Goal: Transaction & Acquisition: Purchase product/service

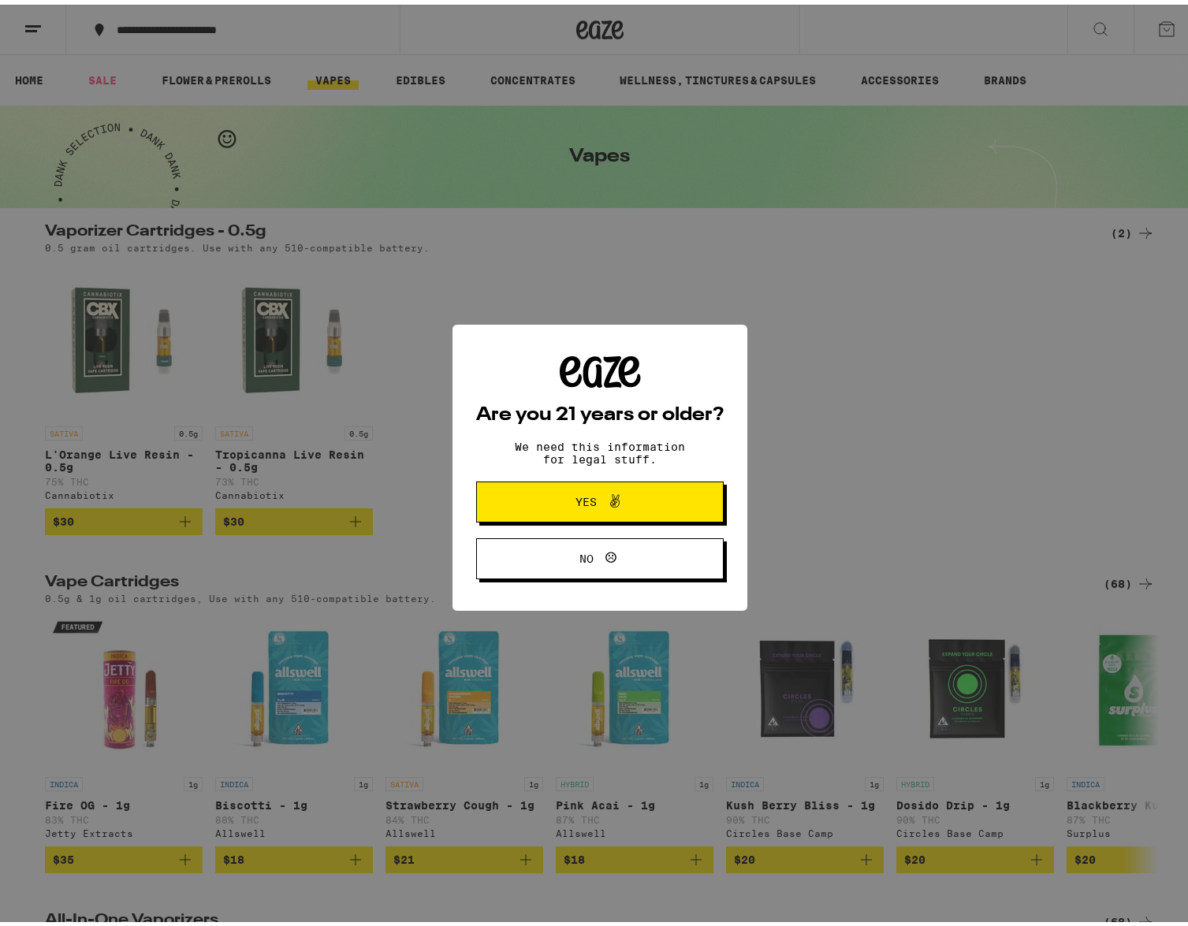
click at [610, 497] on icon at bounding box center [614, 496] width 9 height 13
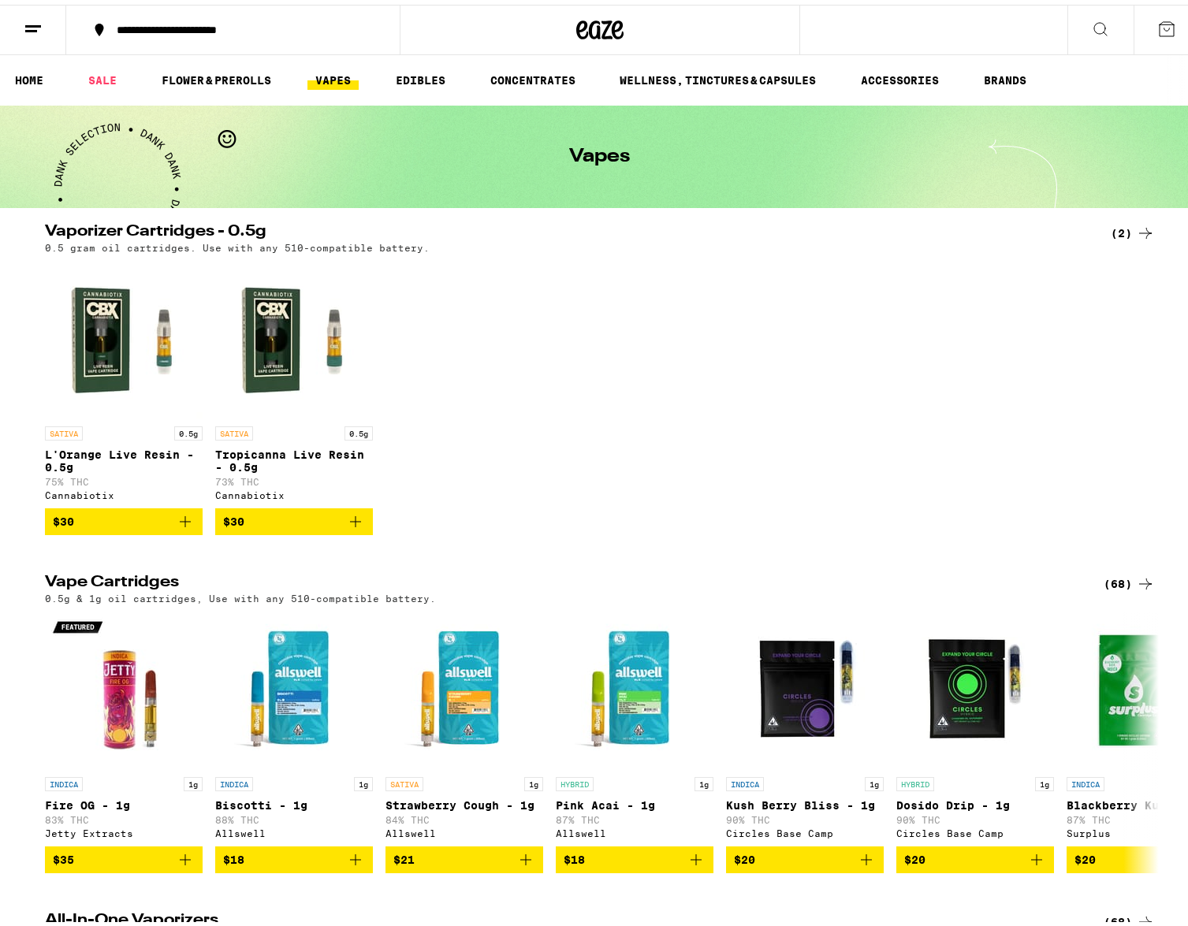
click at [37, 21] on line at bounding box center [33, 21] width 16 height 0
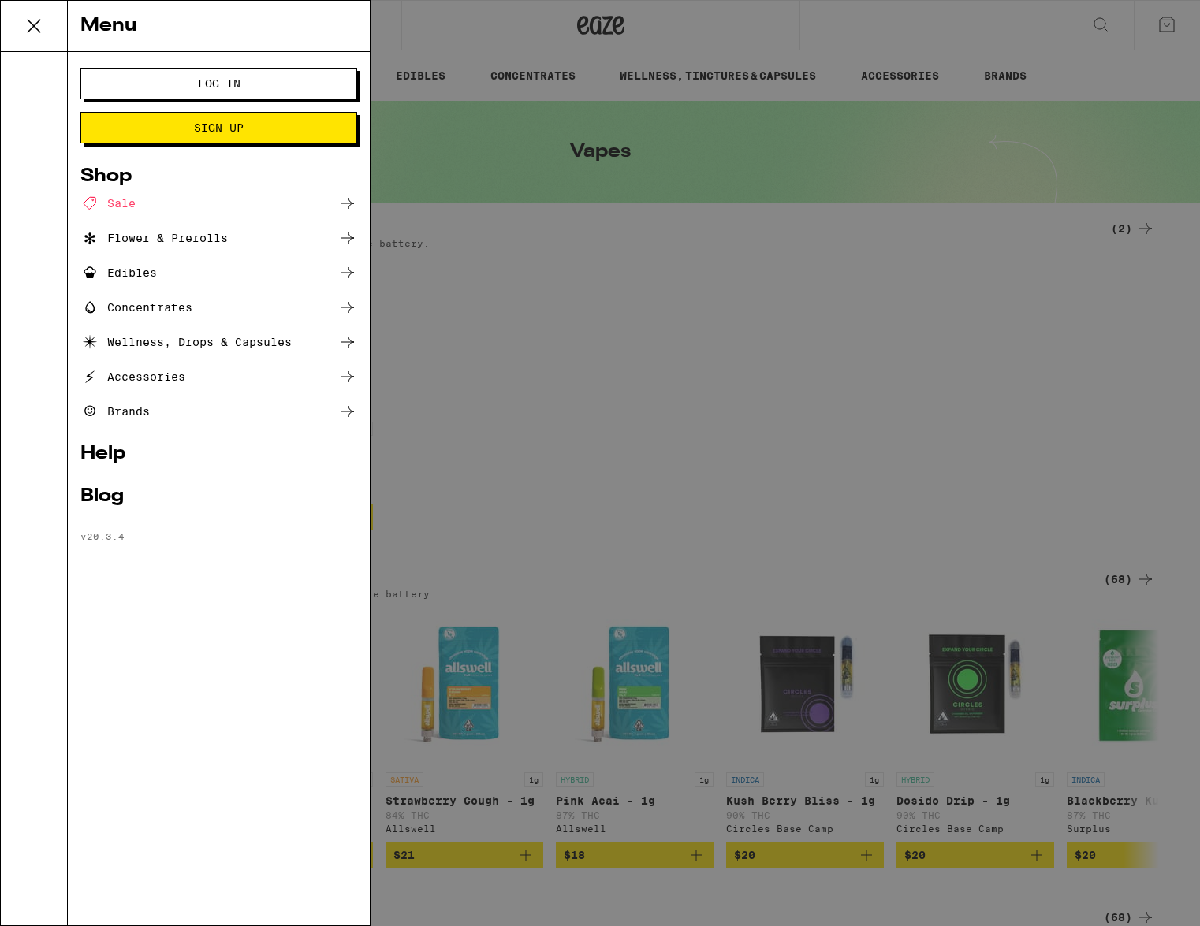
click at [260, 82] on span "Log In" at bounding box center [218, 83] width 149 height 11
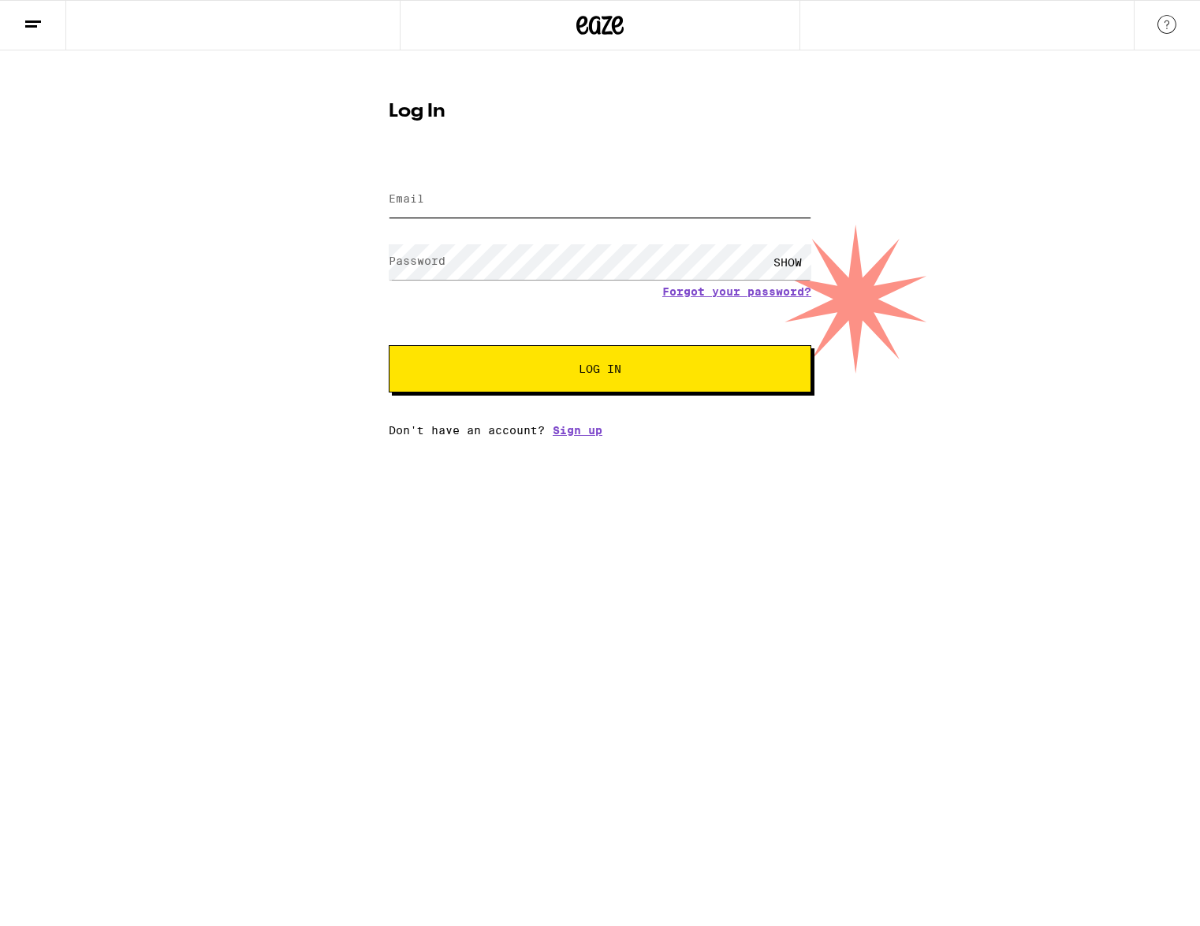
click at [520, 210] on input "Email" at bounding box center [600, 199] width 423 height 35
click at [0, 437] on com-1password-button at bounding box center [0, 437] width 0 height 0
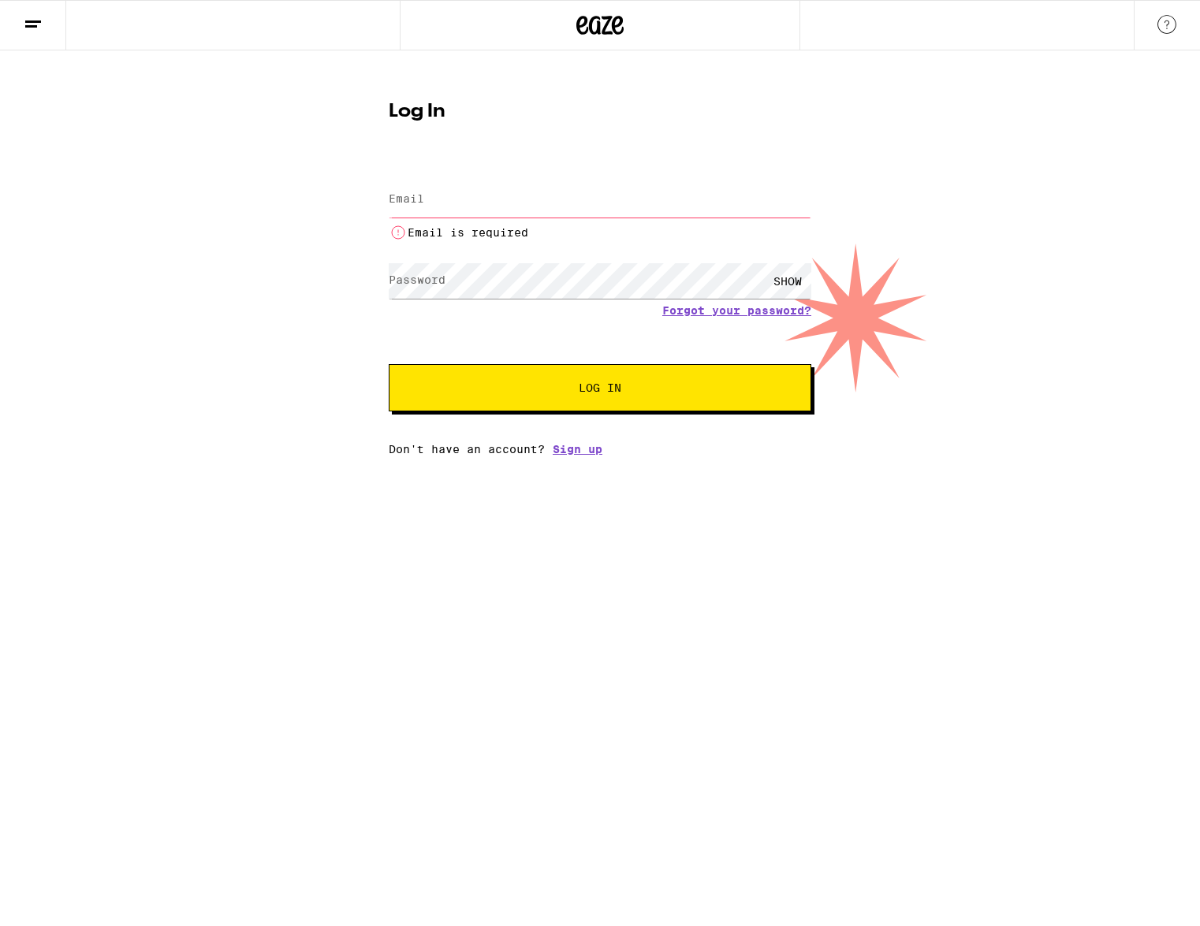
type input "[EMAIL_ADDRESS][DOMAIN_NAME]"
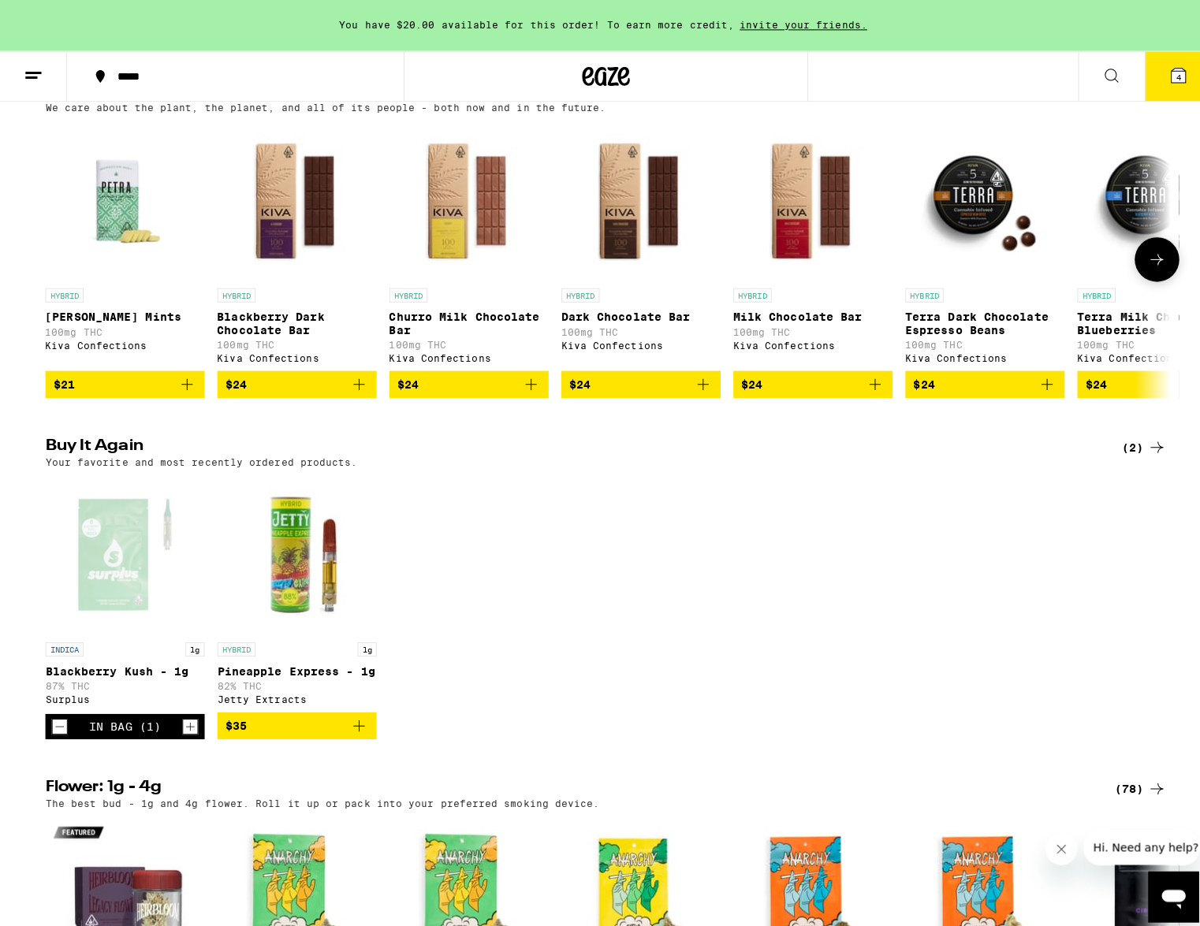
scroll to position [357, 0]
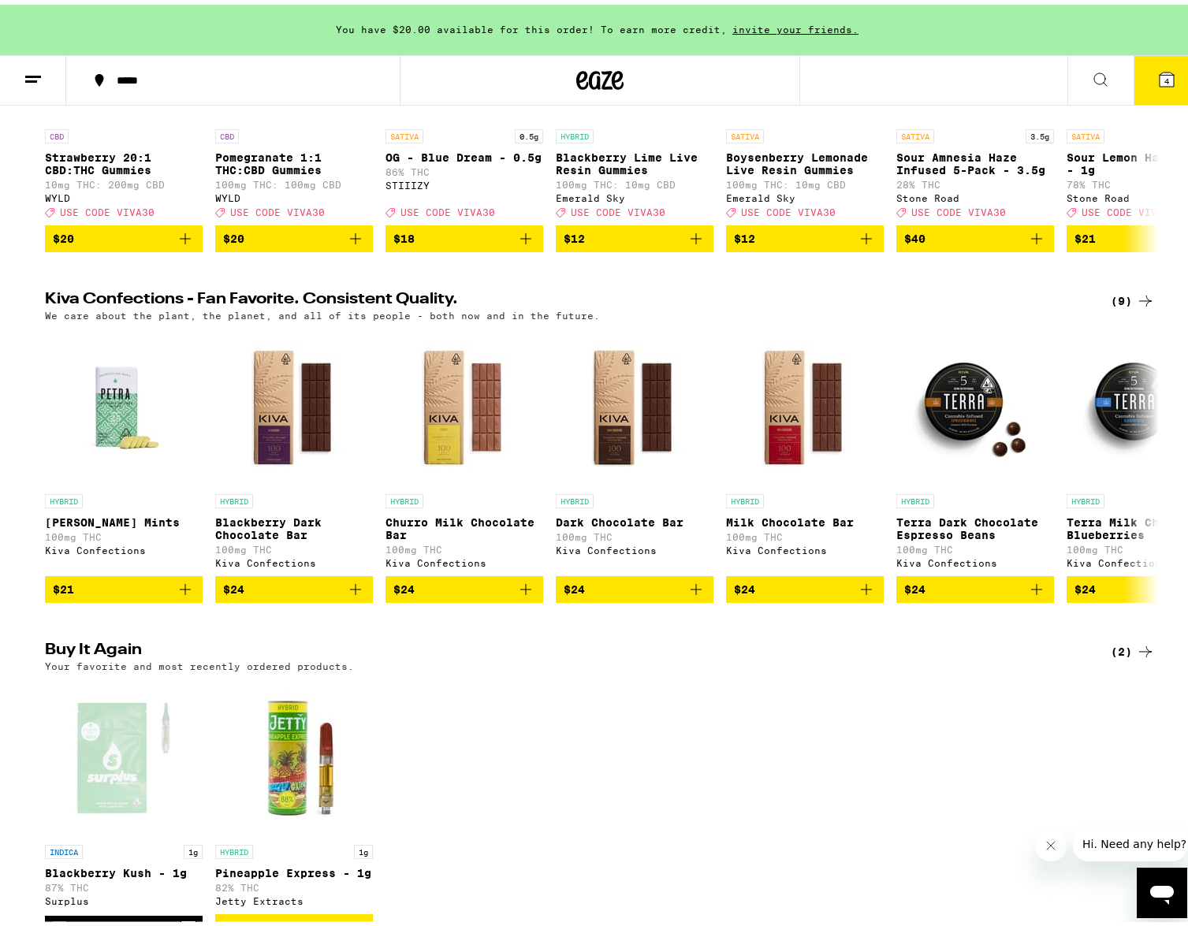
click at [1160, 76] on icon at bounding box center [1167, 75] width 14 height 14
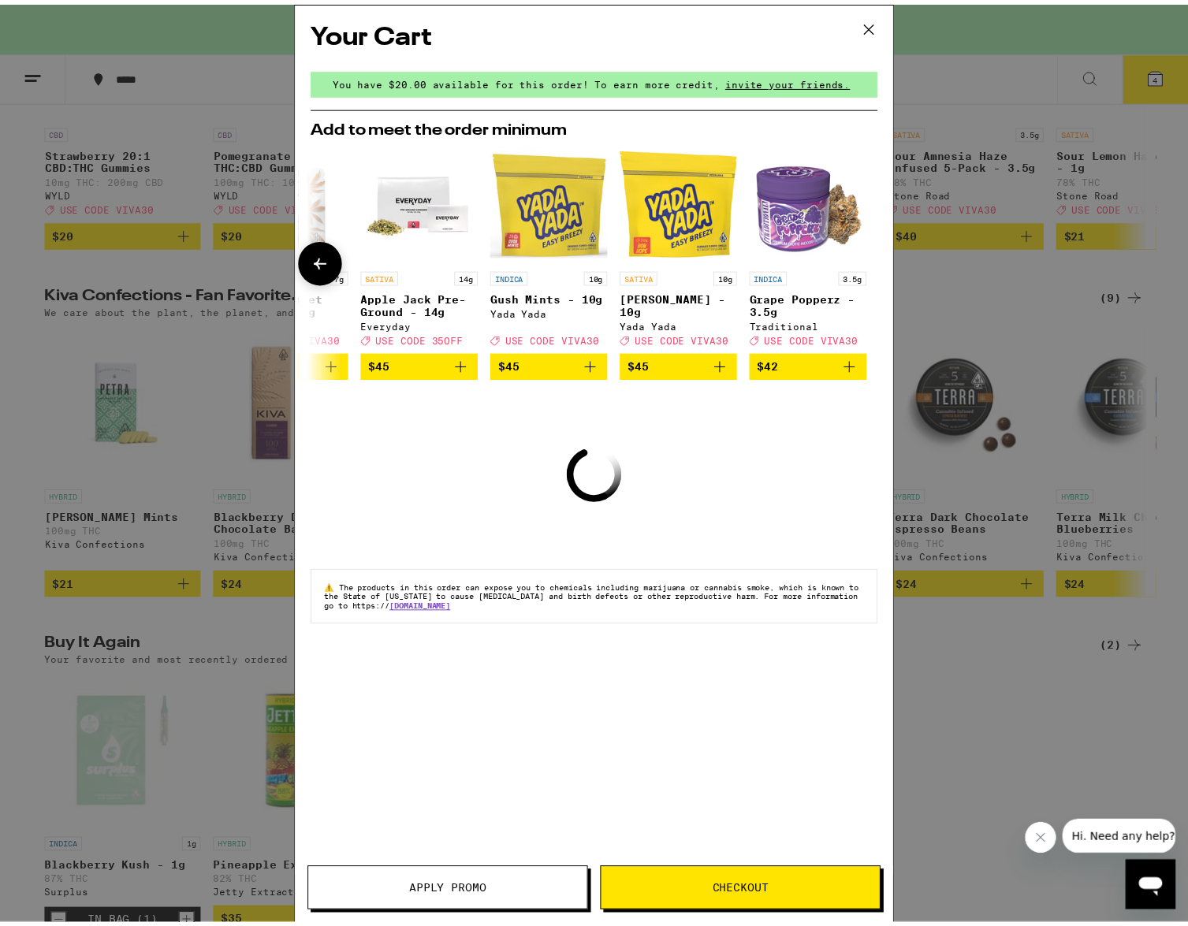
scroll to position [0, 736]
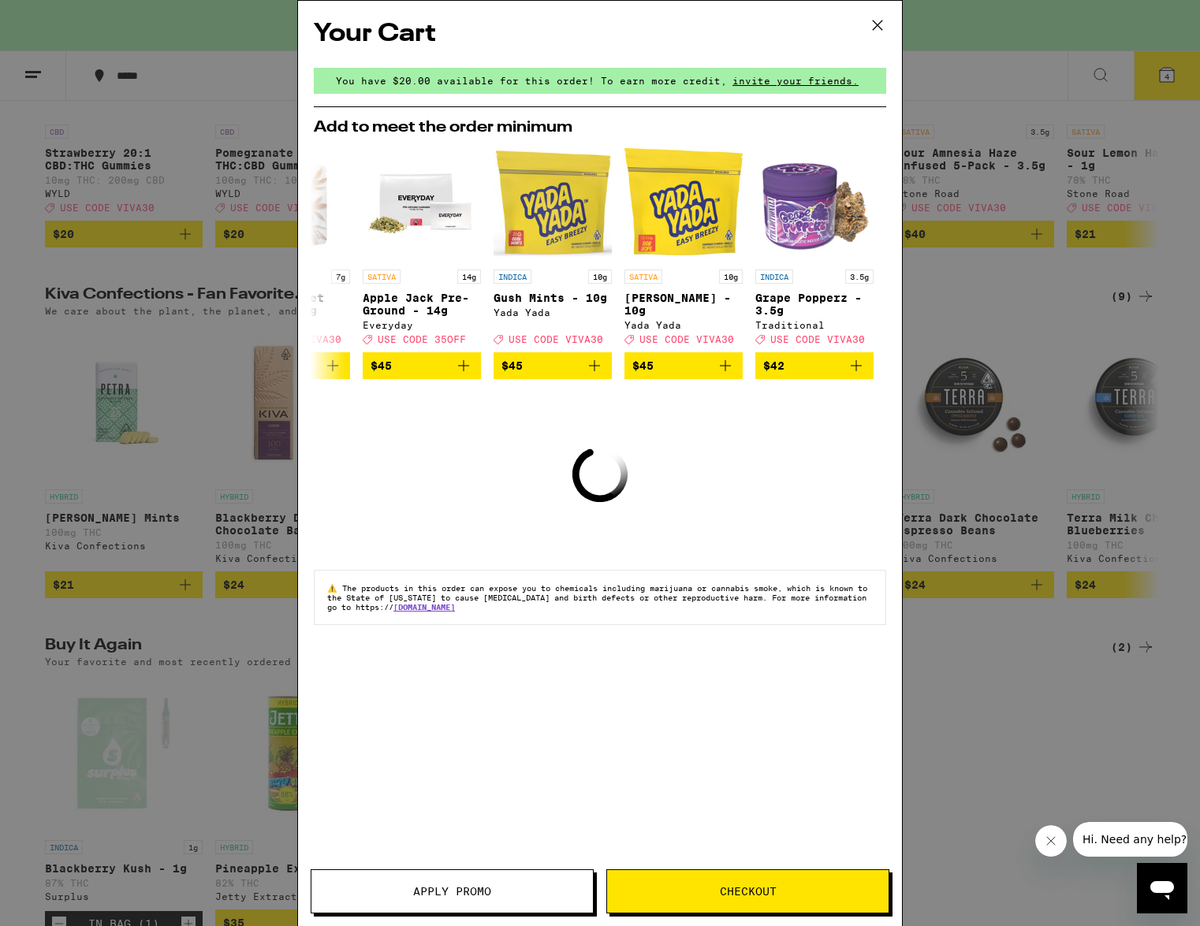
click at [877, 24] on icon at bounding box center [877, 24] width 9 height 9
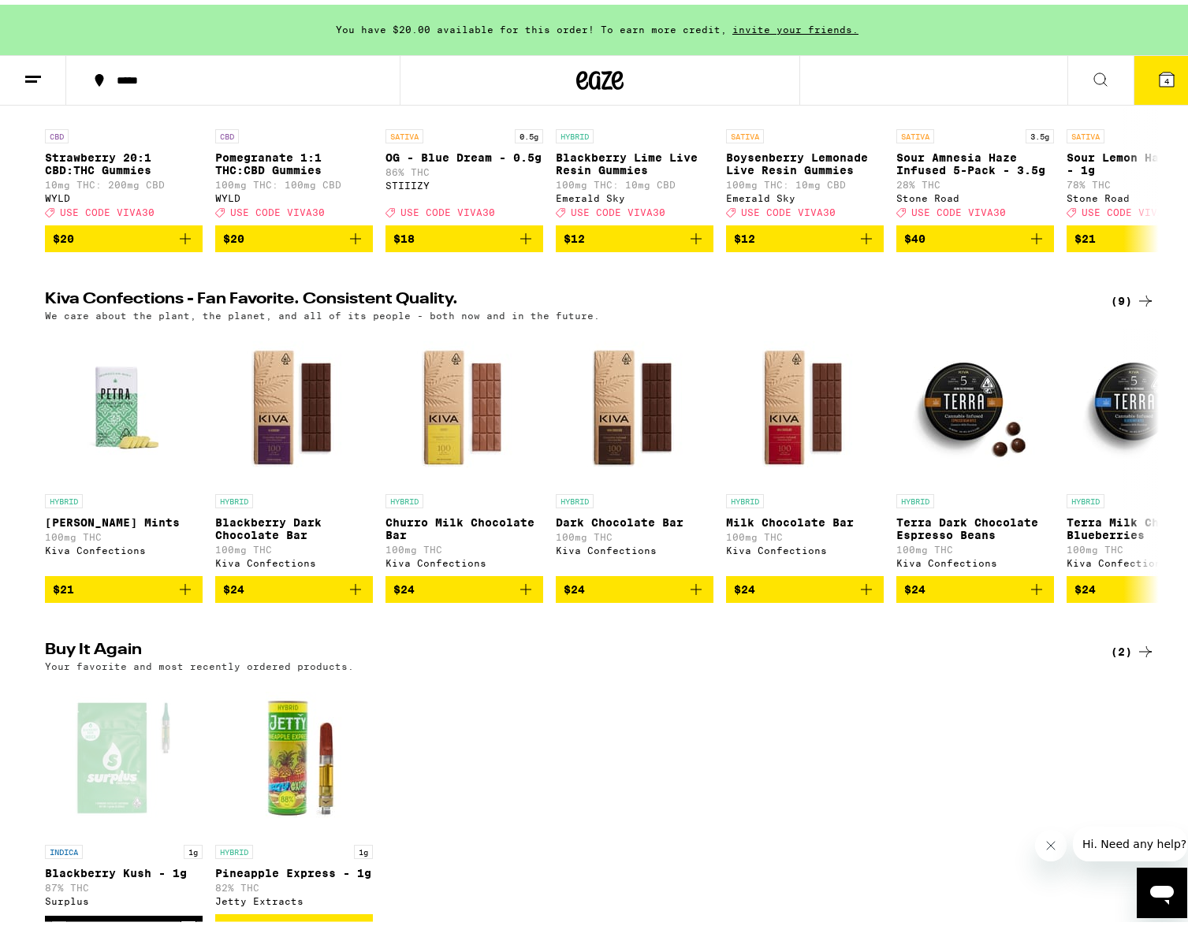
click at [1160, 69] on icon at bounding box center [1167, 75] width 14 height 14
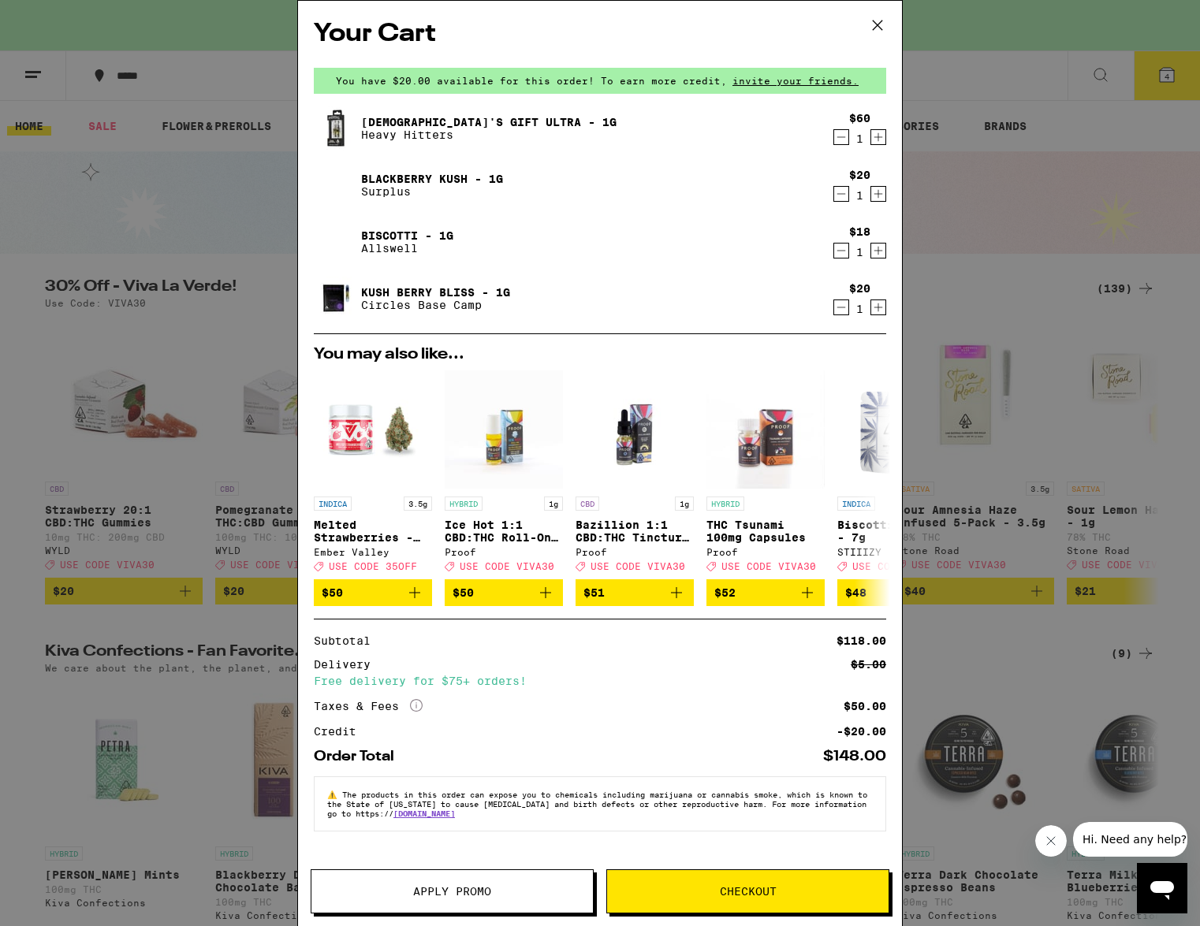
click at [846, 140] on icon "Decrement" at bounding box center [841, 137] width 14 height 19
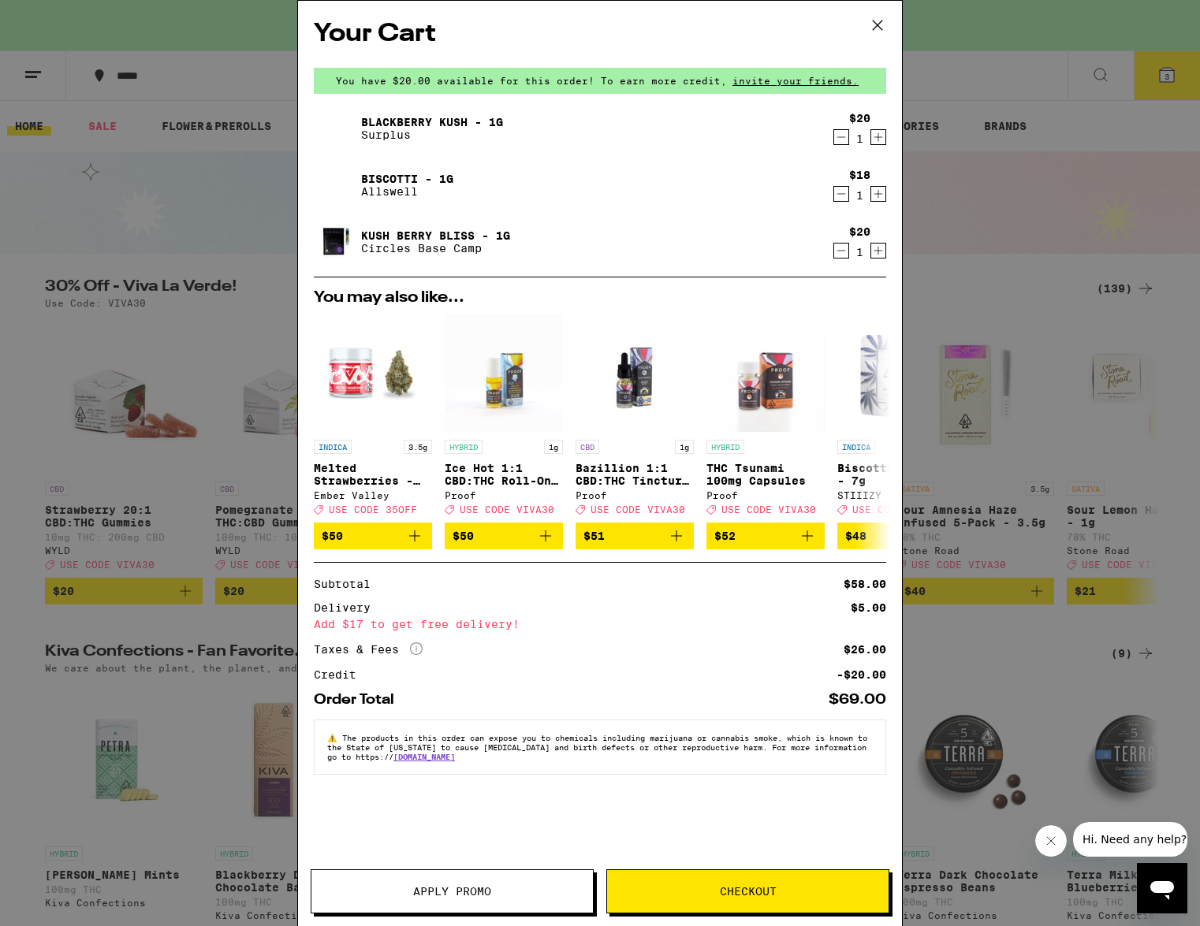
click at [463, 892] on span "Apply Promo" at bounding box center [452, 891] width 78 height 11
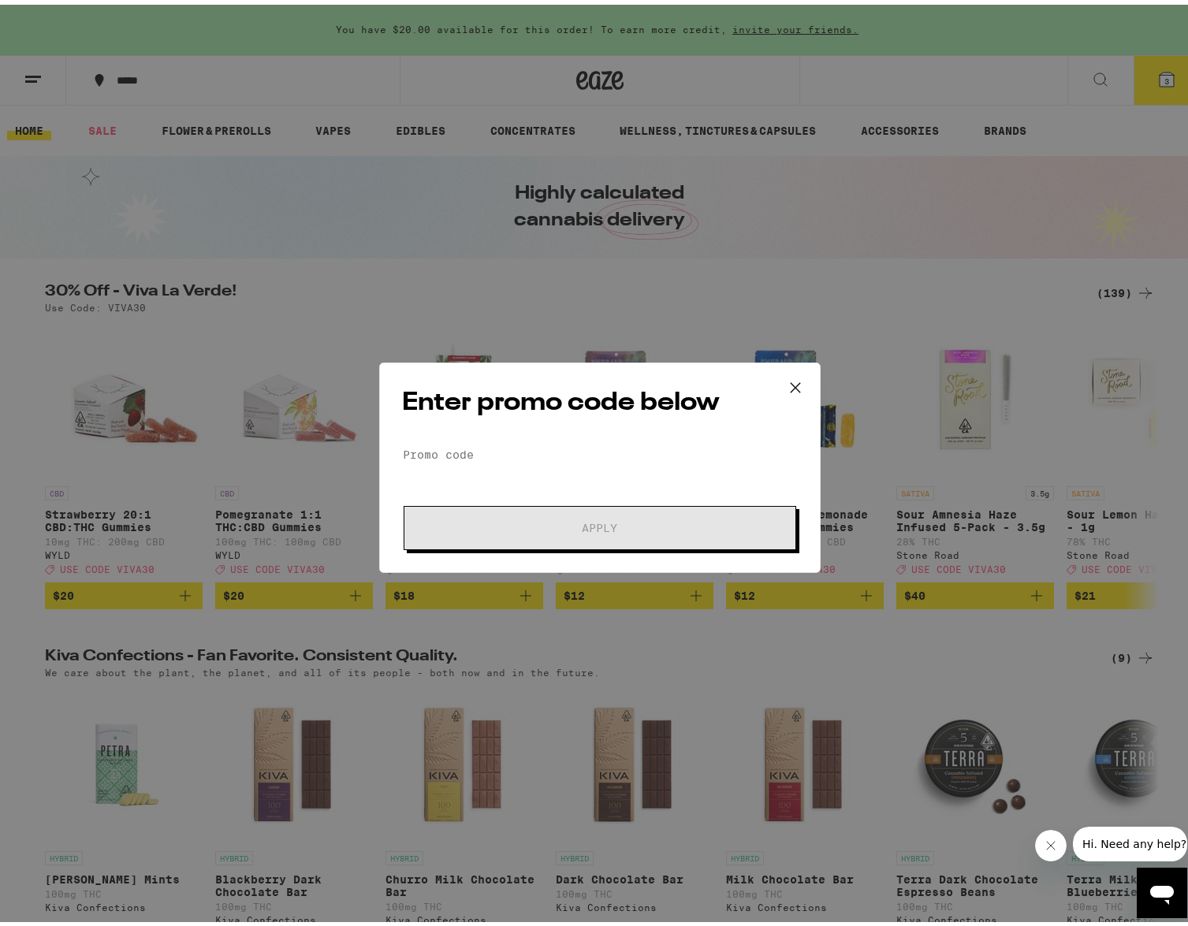
click at [788, 380] on icon at bounding box center [796, 383] width 24 height 24
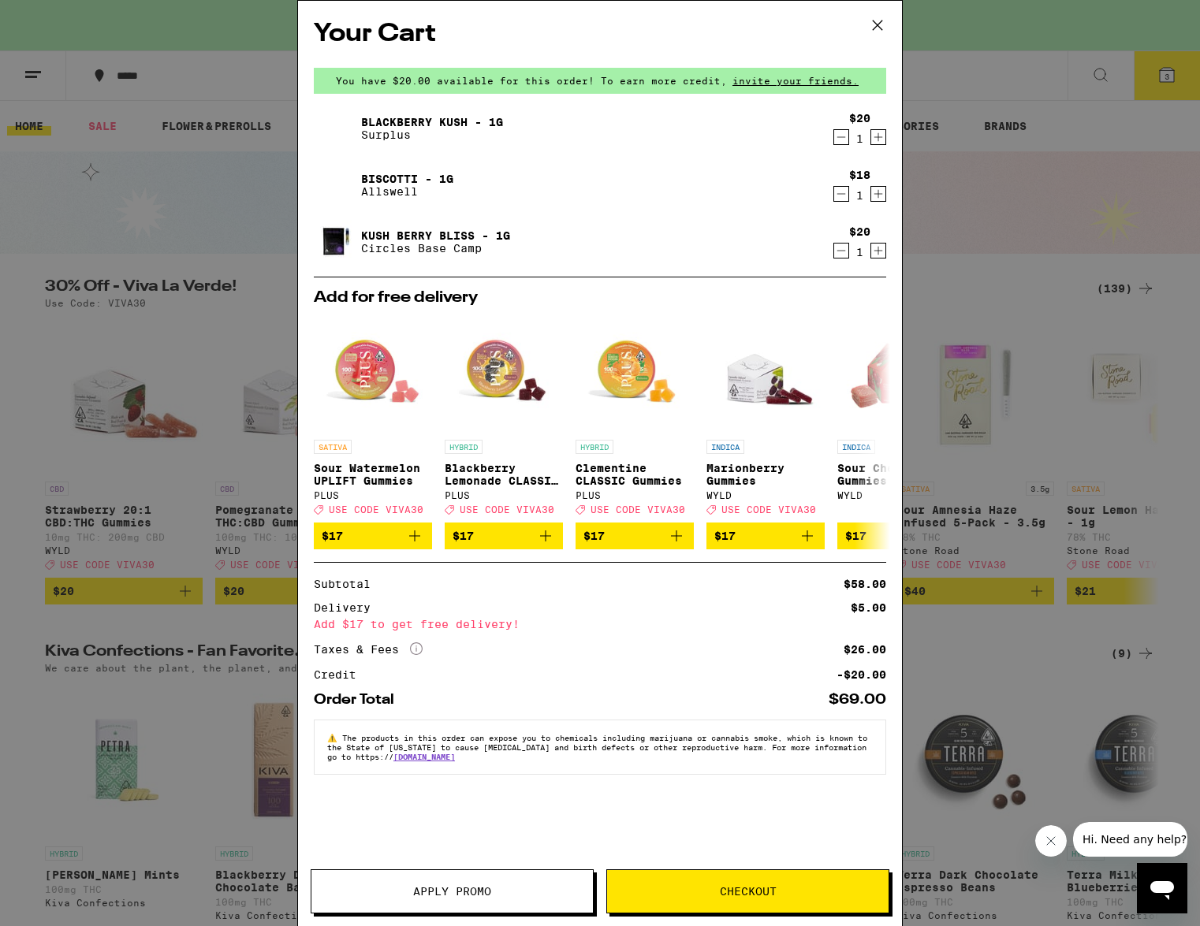
click at [441, 877] on button "Apply Promo" at bounding box center [452, 892] width 283 height 44
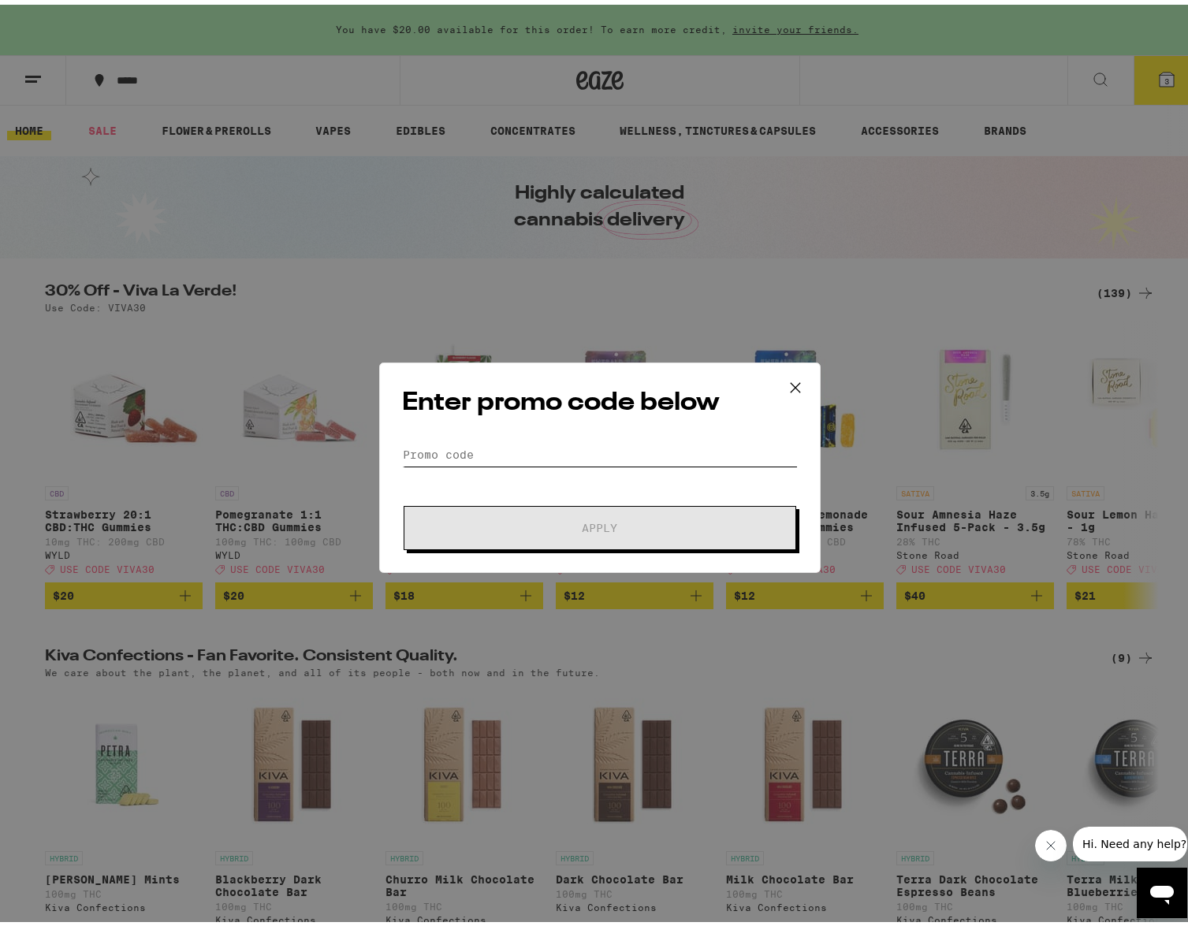
click at [460, 444] on input "Promo Code" at bounding box center [600, 450] width 396 height 24
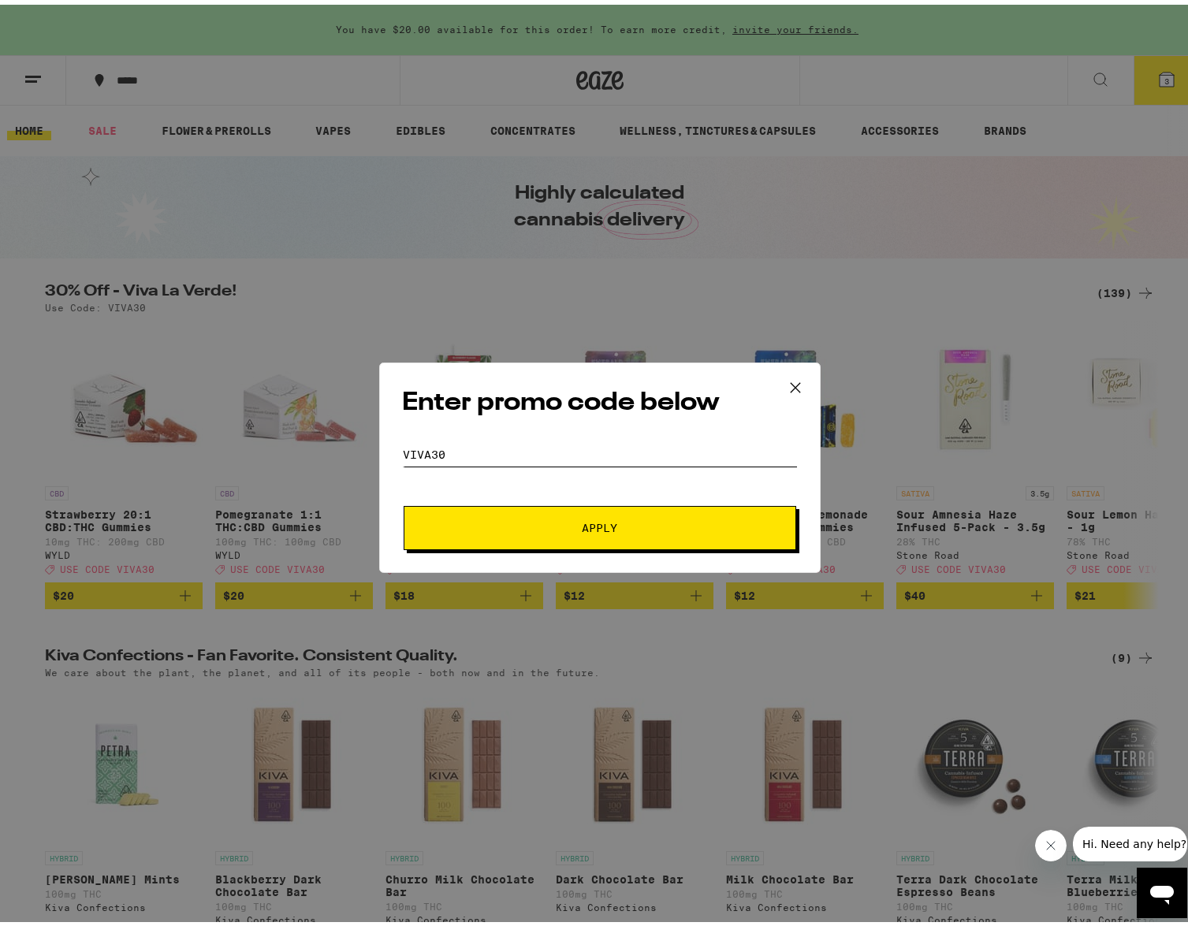
type input "VIVA30"
click at [404, 501] on button "Apply" at bounding box center [600, 523] width 393 height 44
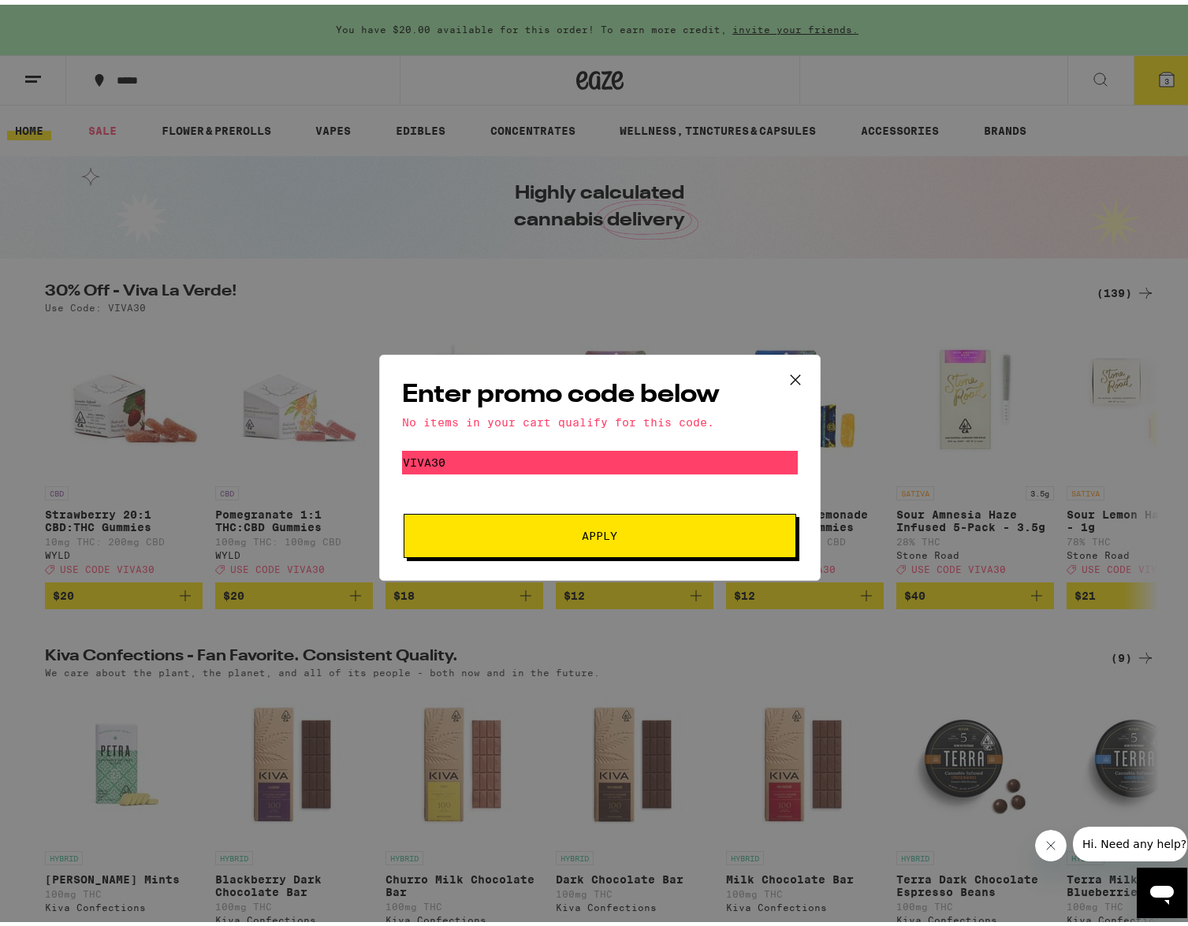
click at [792, 374] on icon at bounding box center [796, 375] width 24 height 24
